Goal: Information Seeking & Learning: Learn about a topic

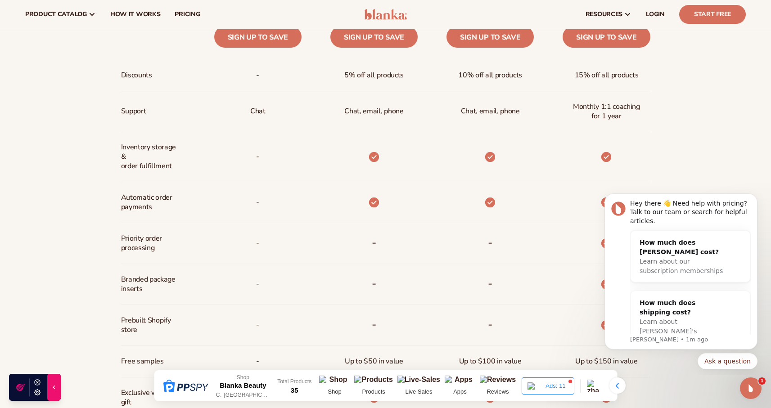
scroll to position [474, 0]
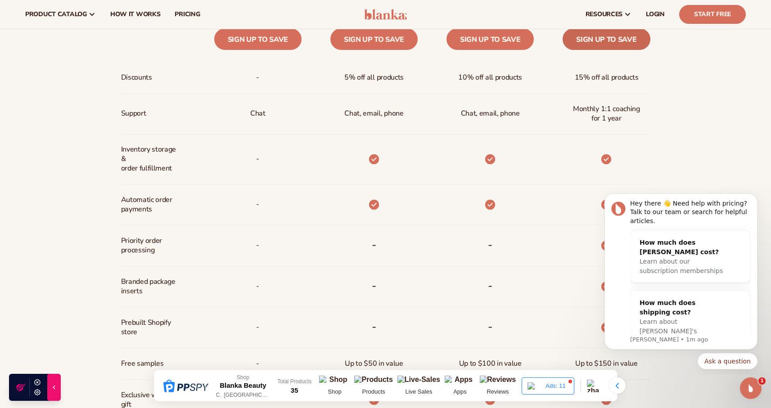
click at [598, 39] on link "Sign up to save" at bounding box center [605, 39] width 87 height 22
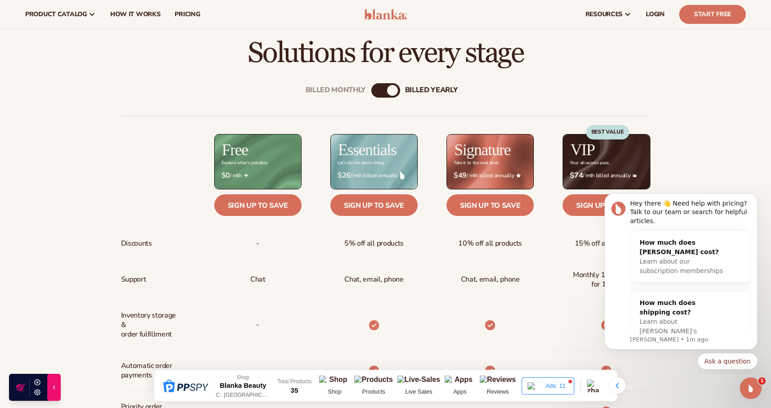
scroll to position [0, 0]
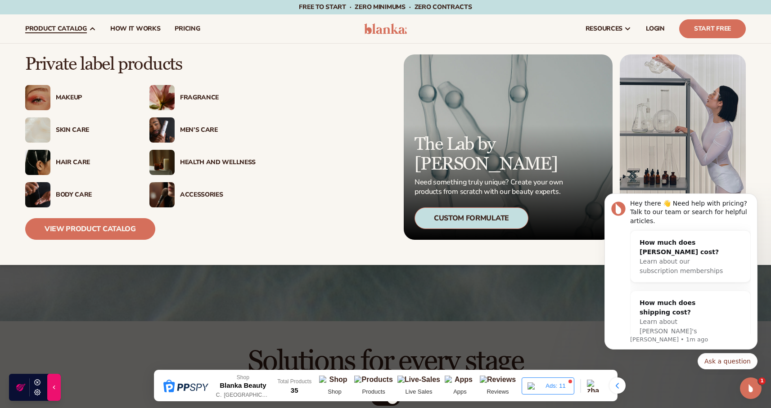
click at [78, 30] on span "product catalog" at bounding box center [56, 28] width 62 height 7
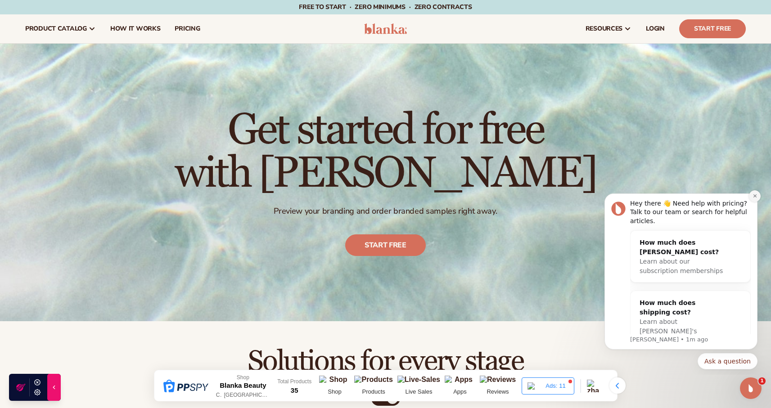
click at [755, 198] on icon "Dismiss notification" at bounding box center [754, 195] width 5 height 5
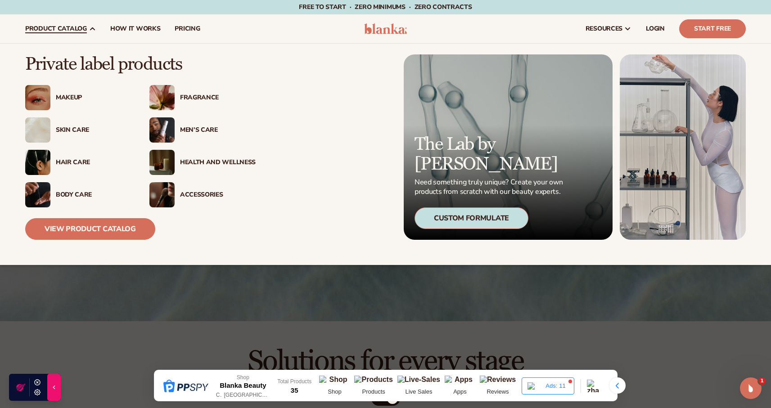
click at [71, 128] on div "Skin Care" at bounding box center [94, 130] width 76 height 8
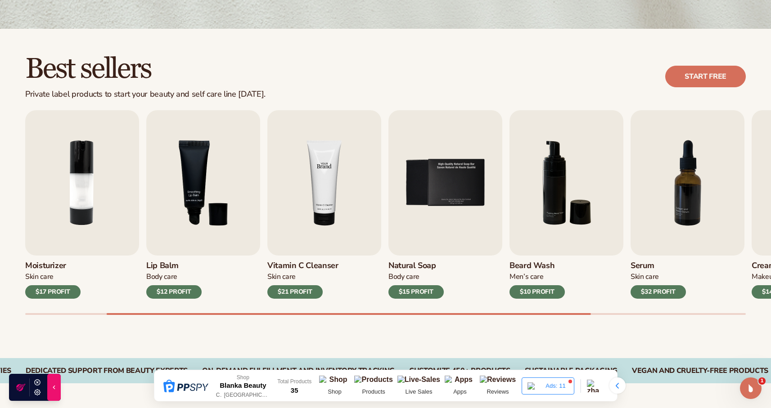
click at [330, 204] on img "4 / 9" at bounding box center [324, 182] width 114 height 145
click at [304, 289] on div "$21 PROFIT" at bounding box center [294, 291] width 55 height 13
click at [325, 192] on img "4 / 9" at bounding box center [324, 182] width 114 height 145
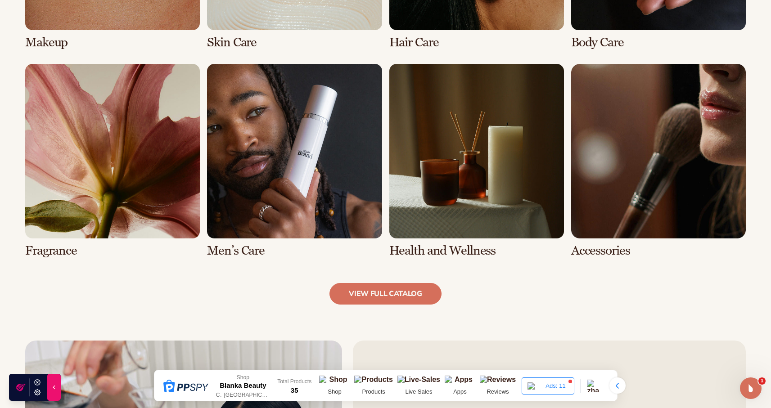
scroll to position [821, 0]
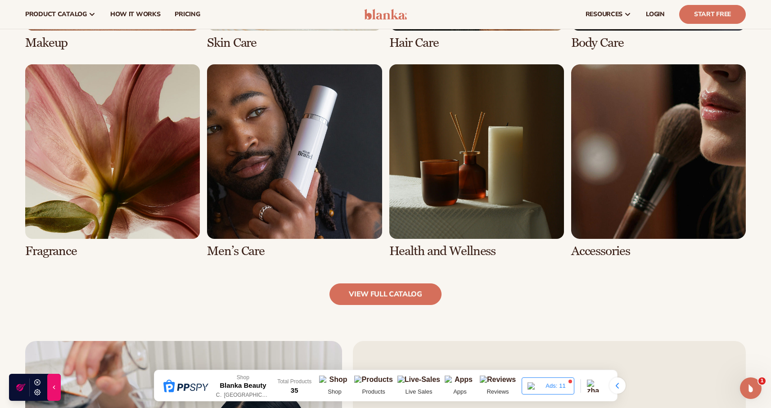
click at [314, 188] on link "6 / 8" at bounding box center [294, 161] width 175 height 194
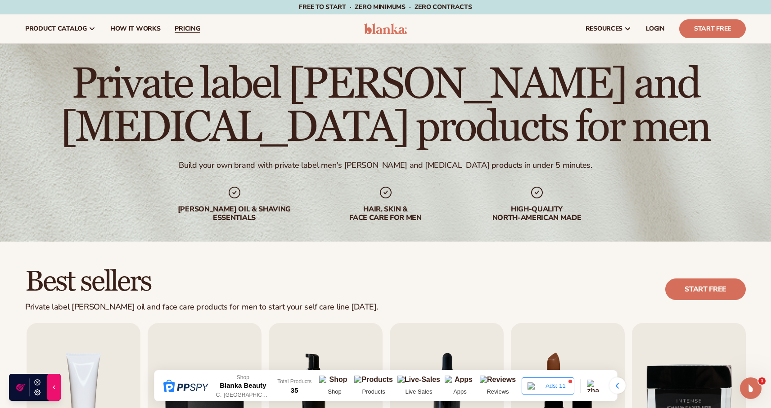
click at [191, 26] on span "pricing" at bounding box center [187, 28] width 25 height 7
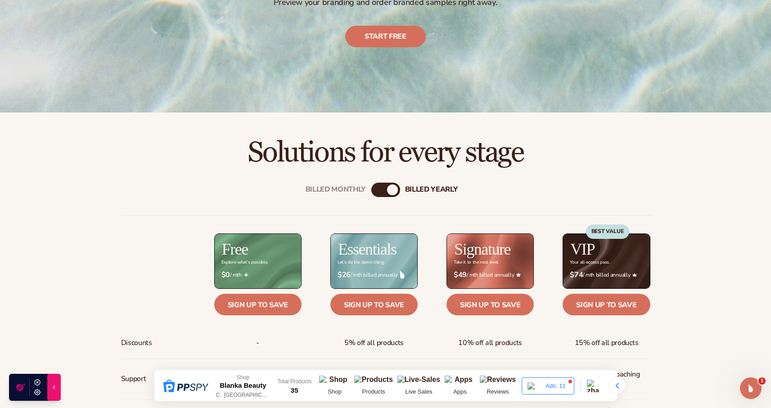
scroll to position [210, 0]
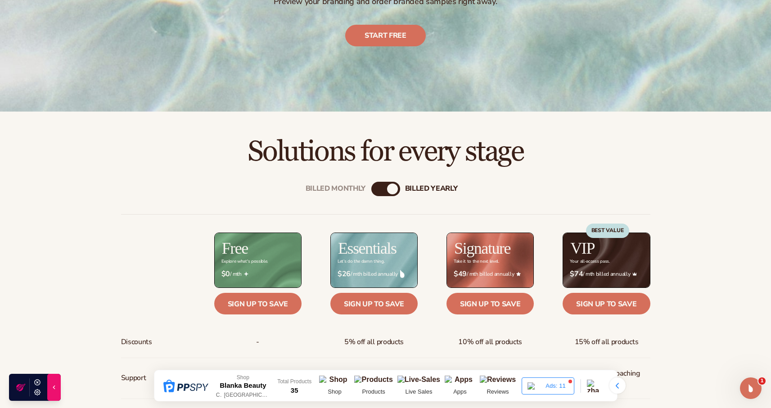
click at [388, 190] on div "billed Yearly" at bounding box center [392, 189] width 11 height 11
click at [380, 190] on div "Billed Monthly" at bounding box center [376, 189] width 11 height 11
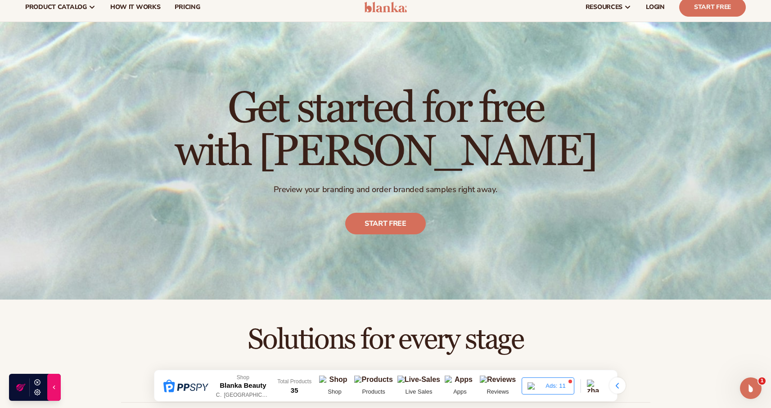
scroll to position [0, 0]
